Goal: Transaction & Acquisition: Download file/media

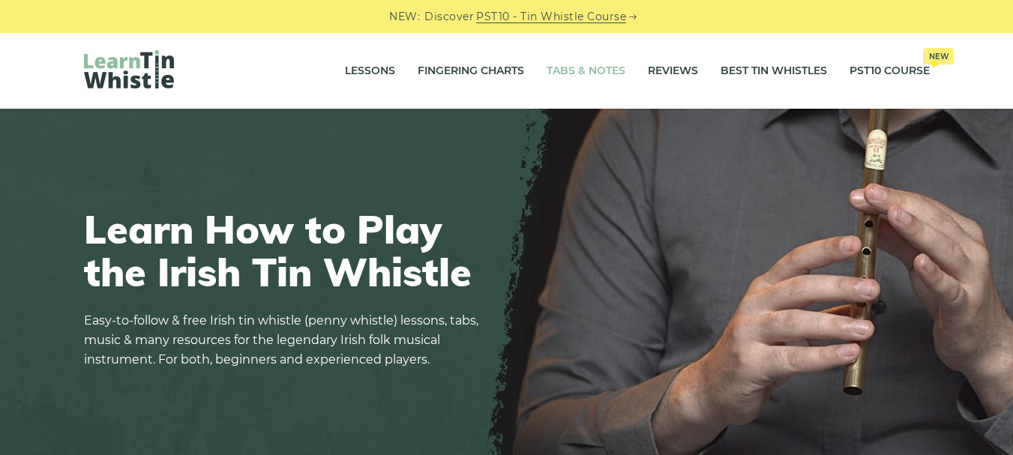
click at [608, 78] on link "Tabs & Notes" at bounding box center [586, 72] width 79 height 38
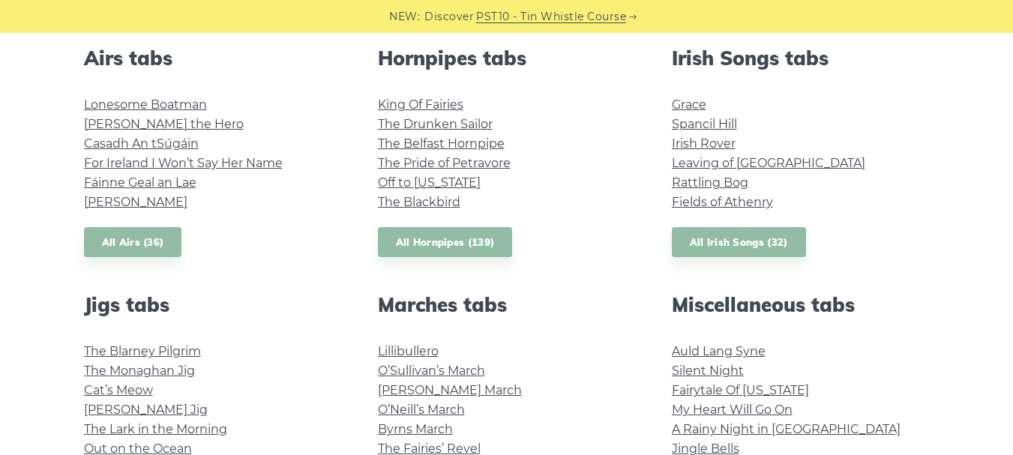
scroll to position [675, 0]
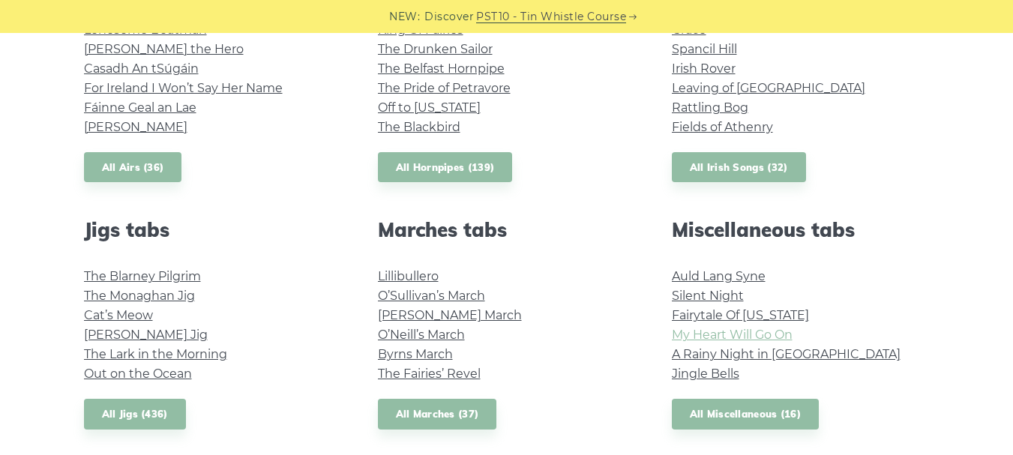
click at [695, 335] on link "My Heart Will Go On" at bounding box center [732, 335] width 121 height 14
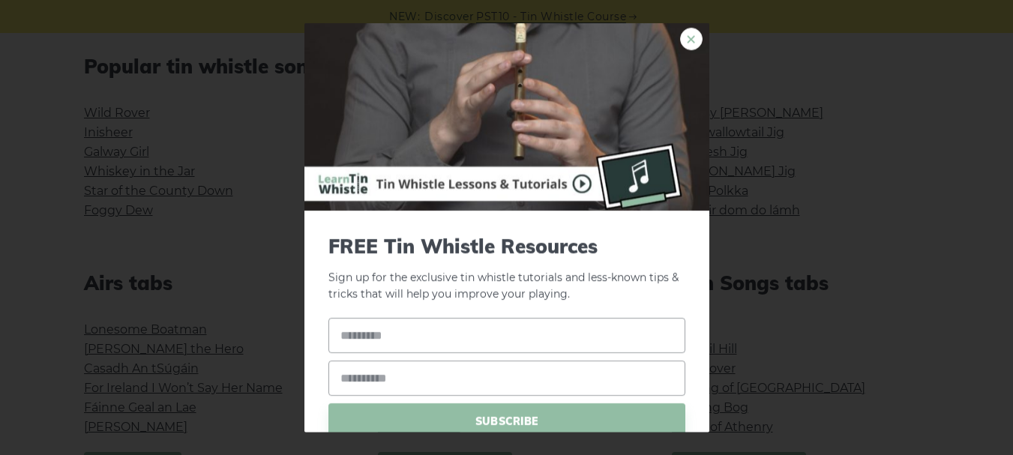
click at [680, 41] on link "×" at bounding box center [691, 38] width 23 height 23
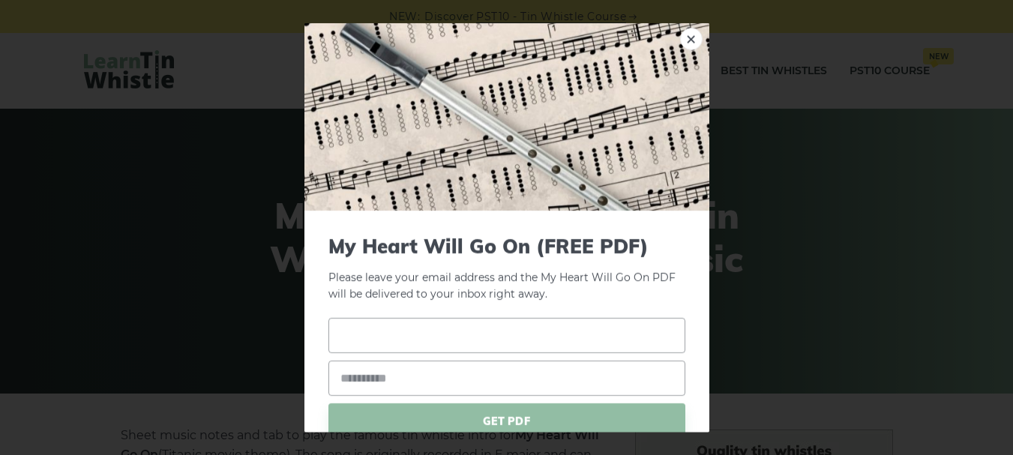
click at [350, 337] on input "text" at bounding box center [507, 335] width 357 height 35
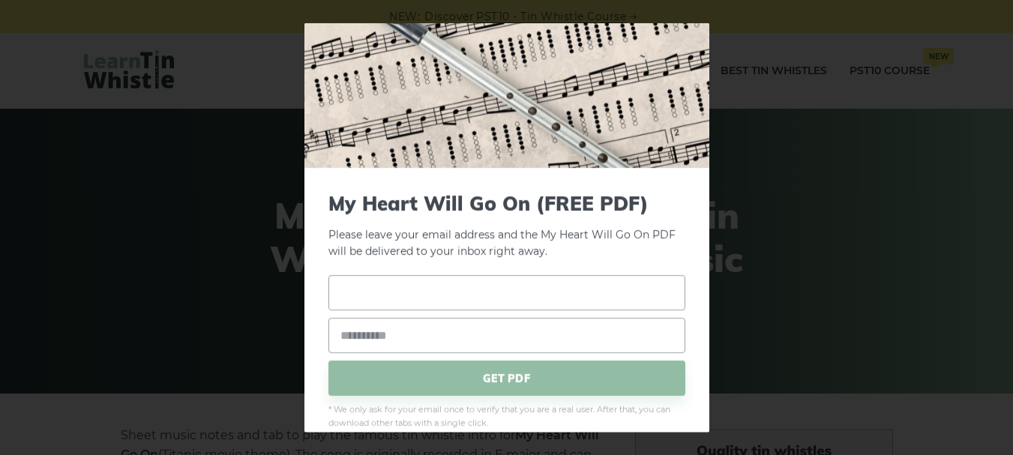
scroll to position [65, 0]
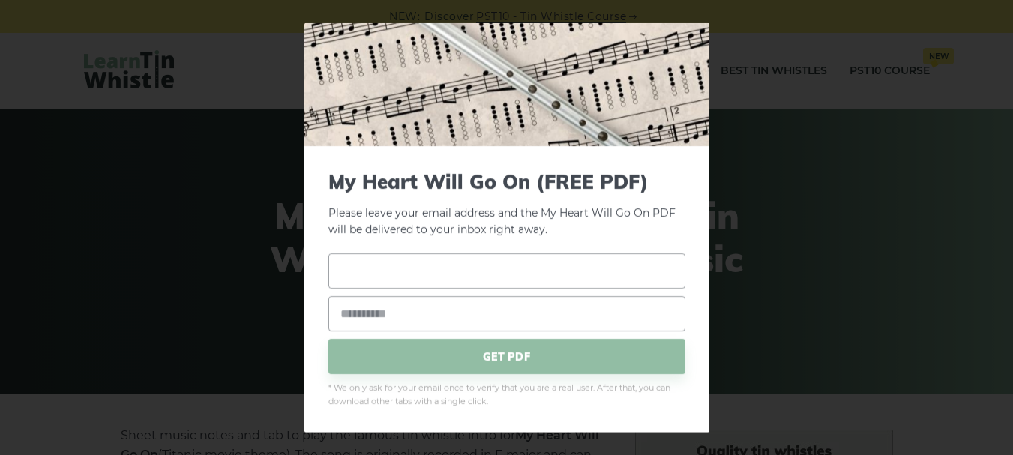
click at [485, 276] on input "text" at bounding box center [507, 271] width 357 height 35
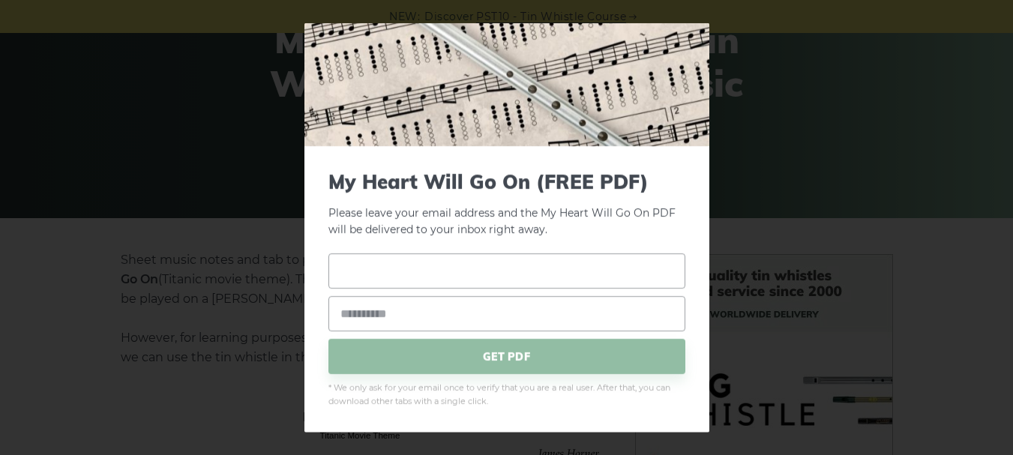
scroll to position [300, 0]
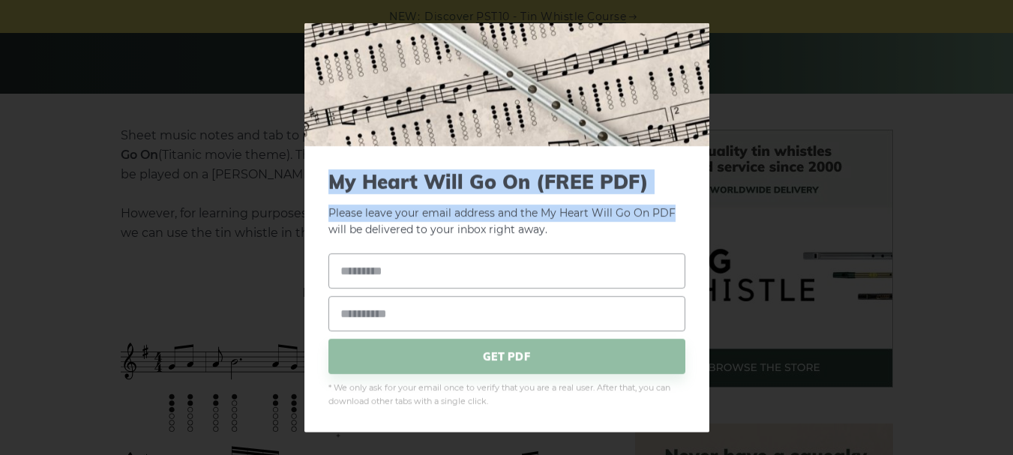
drag, startPoint x: 681, startPoint y: 178, endPoint x: 676, endPoint y: 110, distance: 67.7
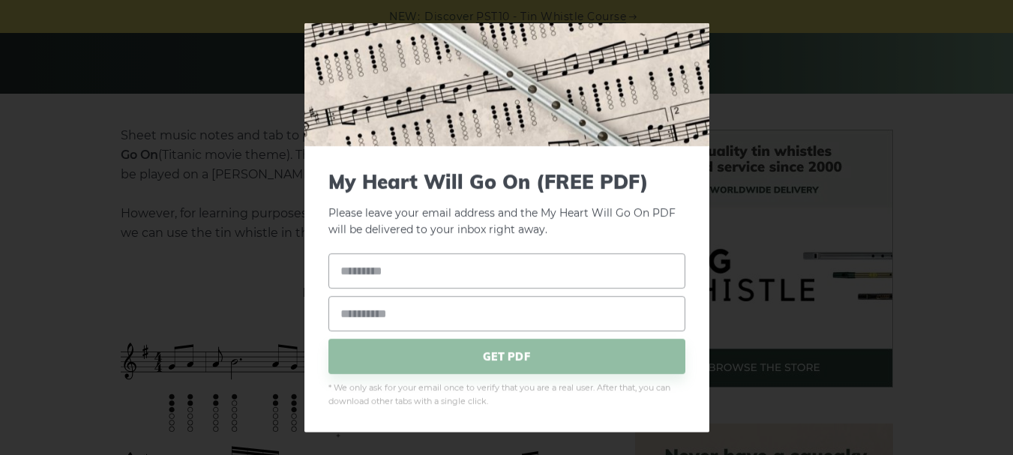
click at [836, 181] on div "× My Heart Will Go On (FREE PDF) Please leave your email address and the My Hea…" at bounding box center [506, 227] width 1013 height 455
click at [443, 263] on input "text" at bounding box center [507, 271] width 357 height 35
type input "****"
click at [421, 323] on input "email" at bounding box center [507, 313] width 357 height 35
type input "*"
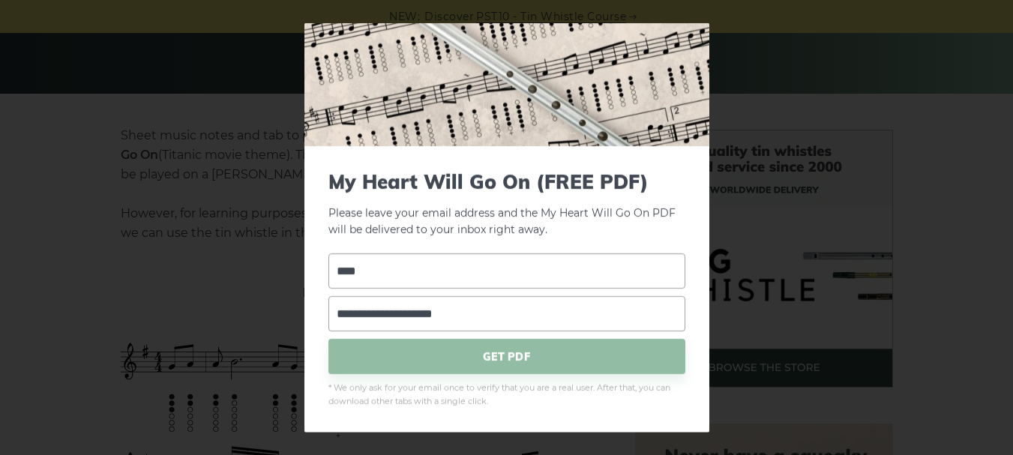
type input "**********"
click at [541, 350] on span "GET PDF" at bounding box center [507, 356] width 357 height 35
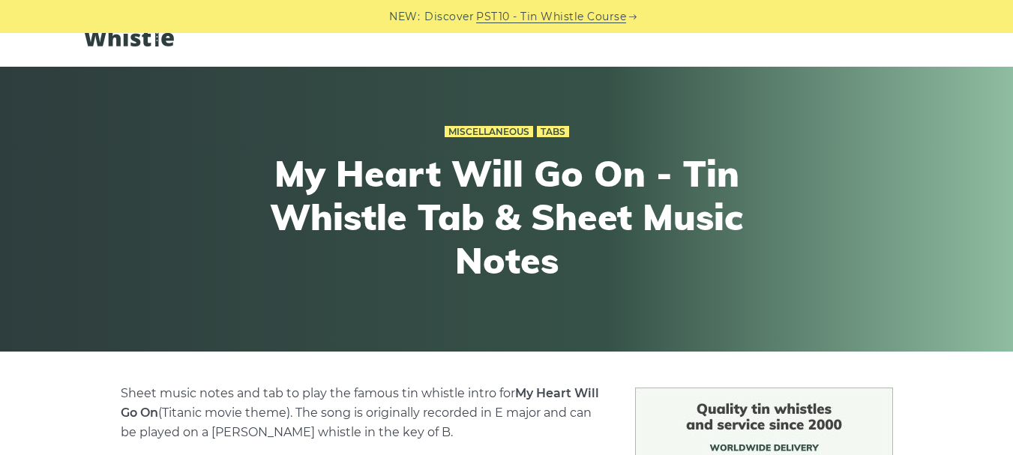
scroll to position [0, 0]
